Goal: Information Seeking & Learning: Learn about a topic

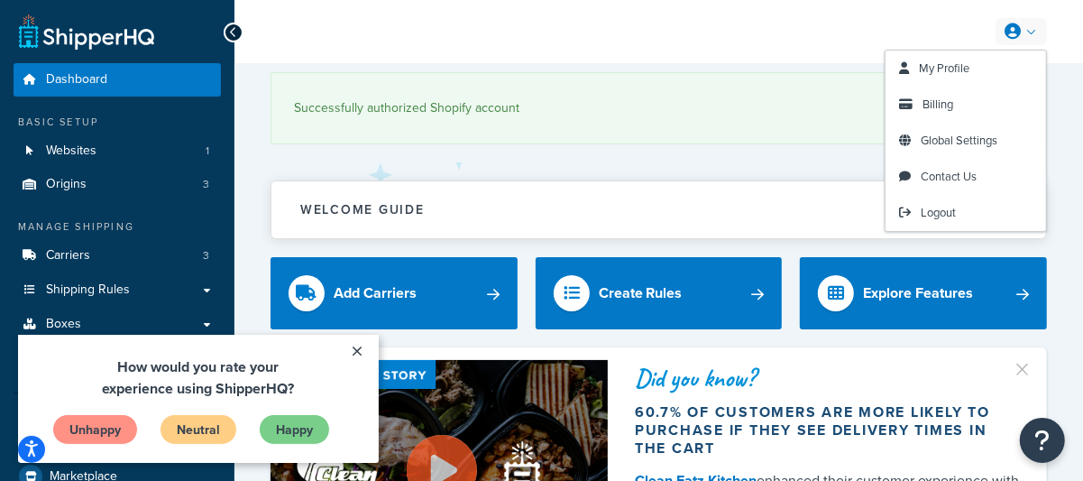
click at [926, 73] on span "My Profile" at bounding box center [944, 68] width 50 height 17
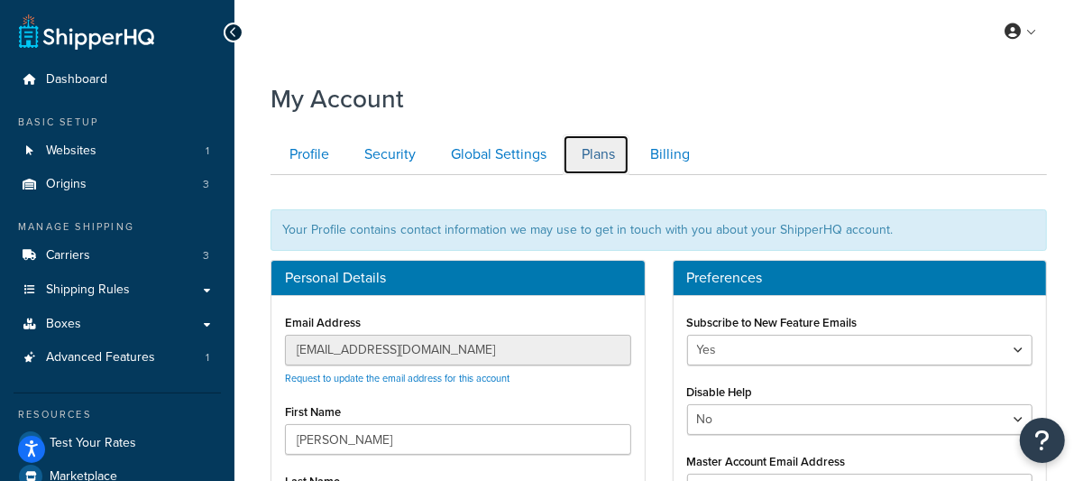
click at [598, 159] on link "Plans" at bounding box center [596, 154] width 67 height 41
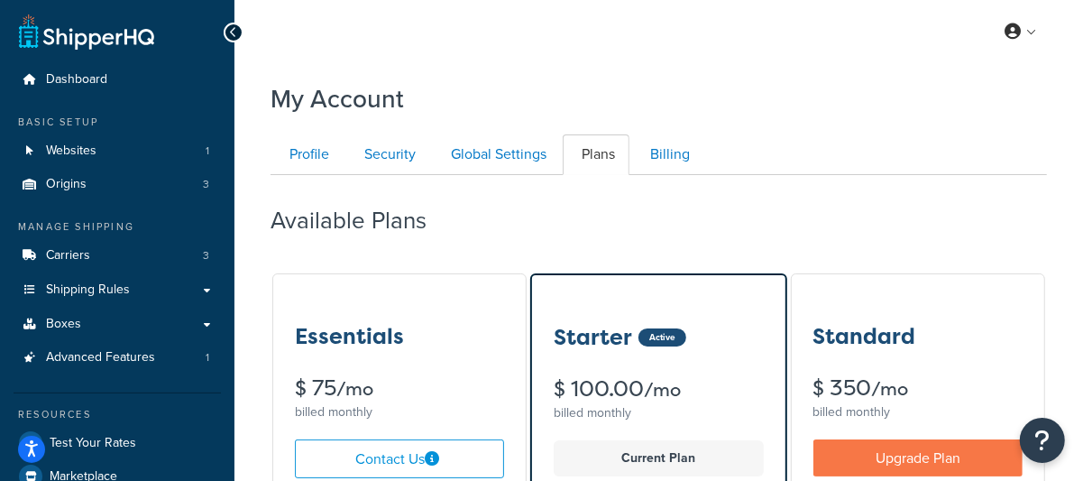
scroll to position [300, 0]
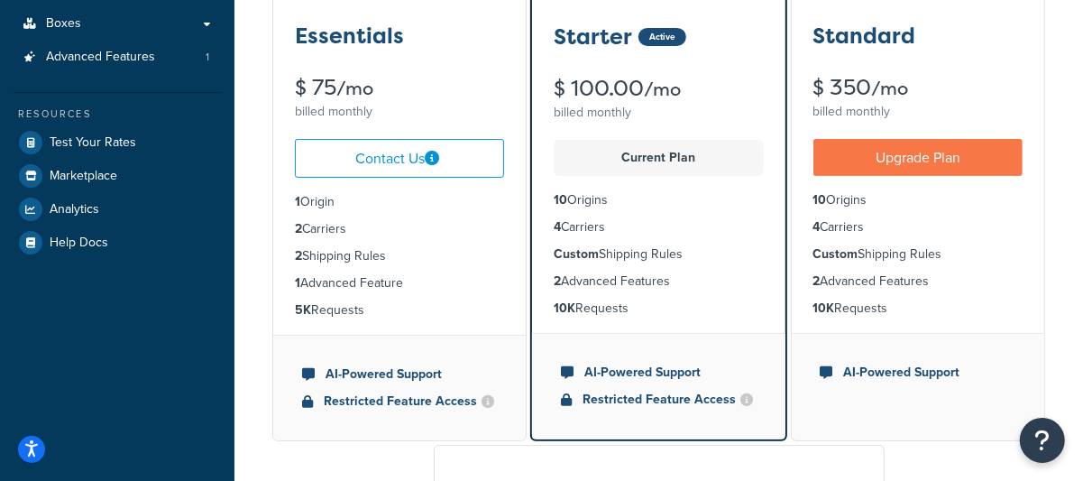
click at [355, 68] on div "Essentials $ 75 /mo billed monthly" at bounding box center [399, 49] width 252 height 151
click at [372, 264] on ul "1 Origin 2 Carriers 2 Shipping Rules 1 Advanced Feature 5K Requests" at bounding box center [399, 256] width 252 height 157
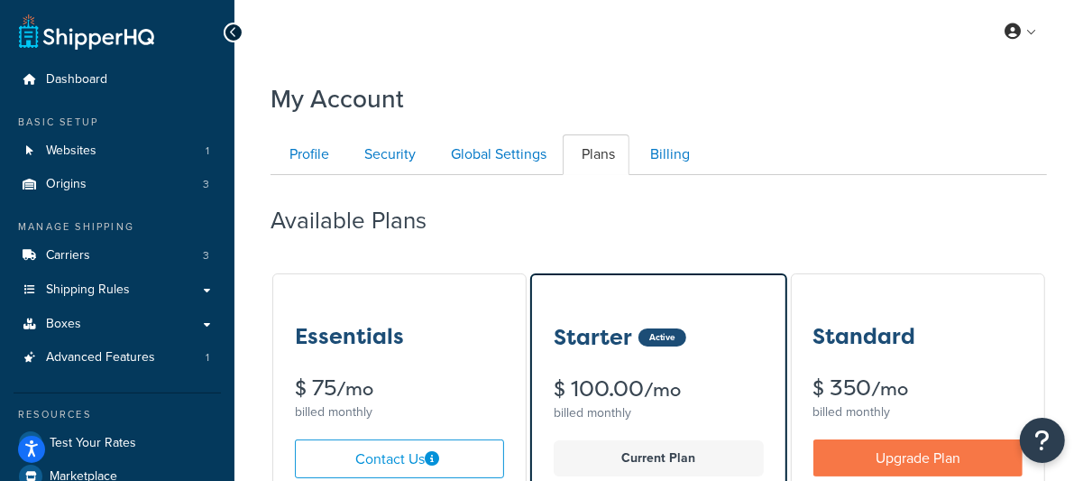
click at [354, 332] on h3 "Essentials" at bounding box center [349, 336] width 109 height 23
click at [327, 325] on h3 "Essentials" at bounding box center [349, 336] width 109 height 23
click at [349, 330] on h3 "Essentials" at bounding box center [349, 336] width 109 height 23
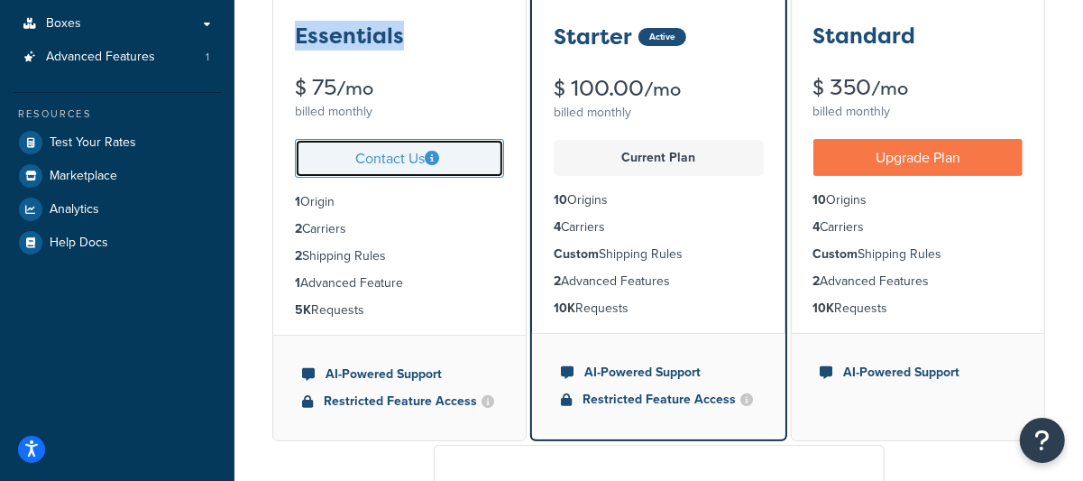
click at [400, 160] on link "Contact Us" at bounding box center [399, 158] width 209 height 39
